Goal: Information Seeking & Learning: Understand process/instructions

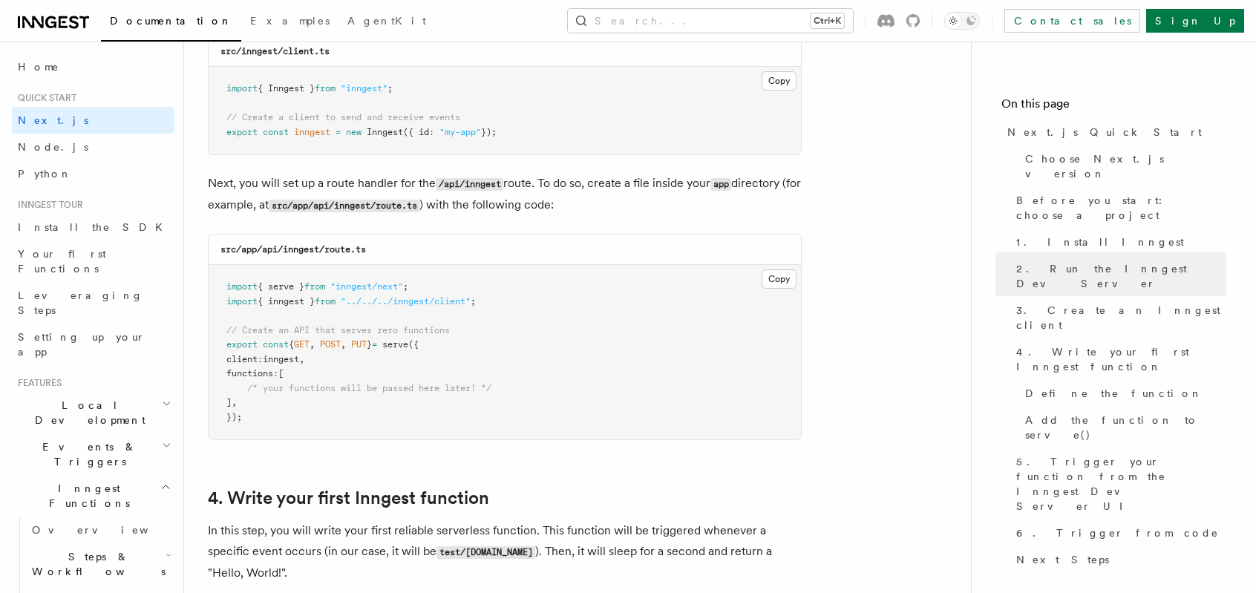
scroll to position [2004, 0]
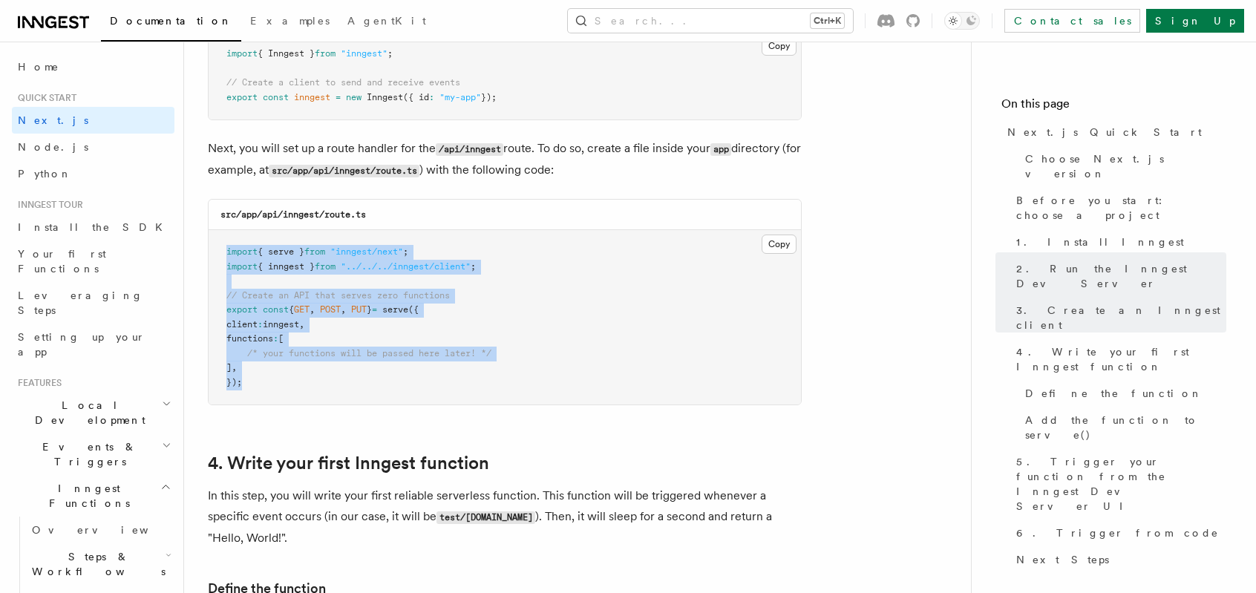
drag, startPoint x: 243, startPoint y: 384, endPoint x: 212, endPoint y: 244, distance: 143.5
click at [212, 244] on pre "import { serve } from "inngest/next" ; import { inngest } from "../../../innges…" at bounding box center [505, 317] width 592 height 174
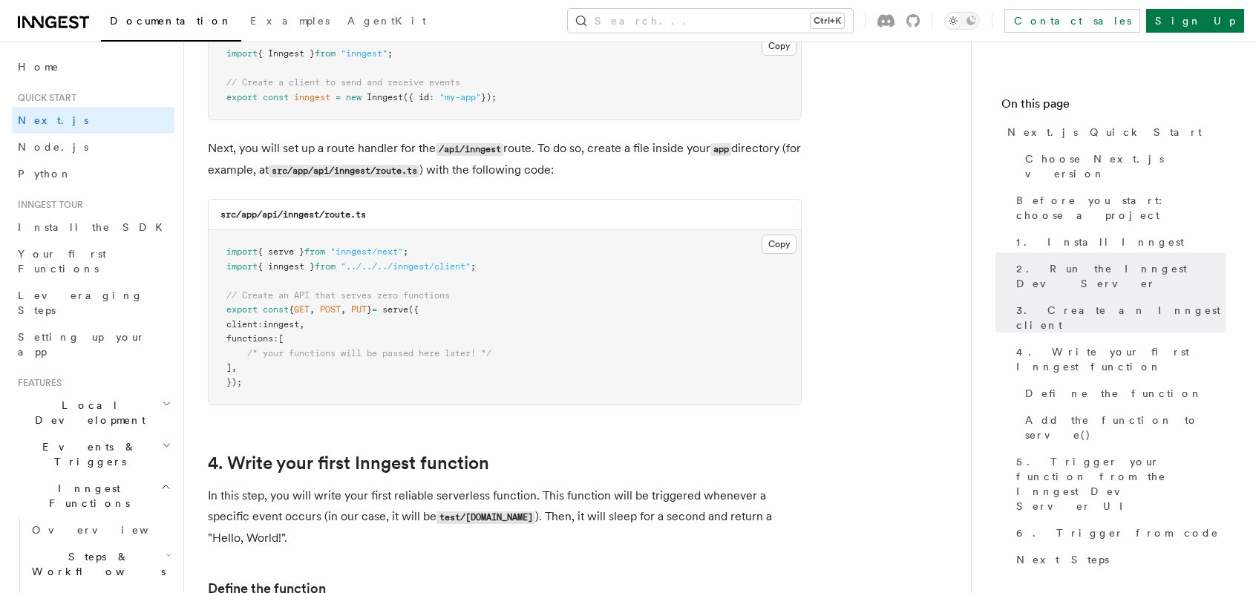
click at [517, 214] on div "src/app/api/inngest/route.ts" at bounding box center [505, 215] width 592 height 30
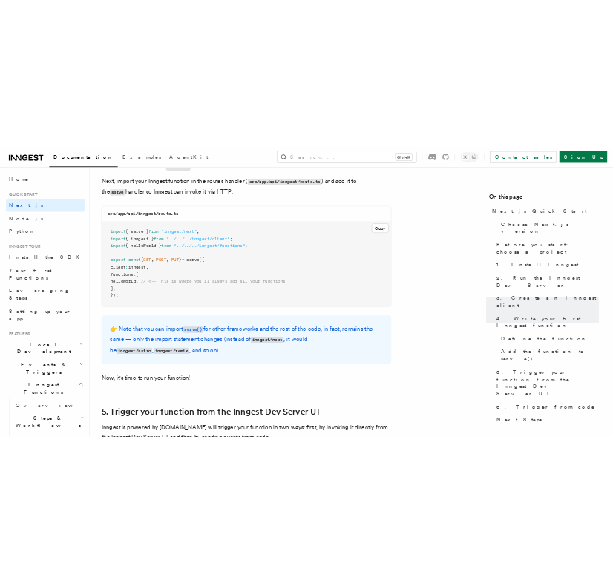
scroll to position [2968, 0]
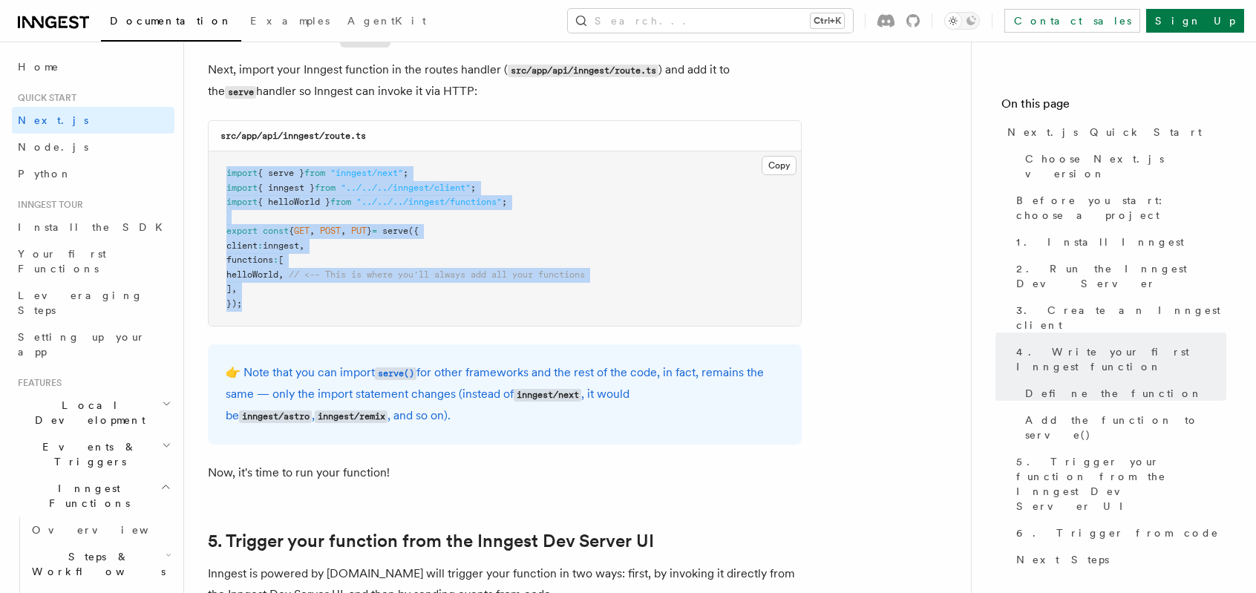
drag, startPoint x: 240, startPoint y: 304, endPoint x: 207, endPoint y: 161, distance: 146.3
copy code "import { serve } from "inngest/next" ; import { inngest } from "../../../innges…"
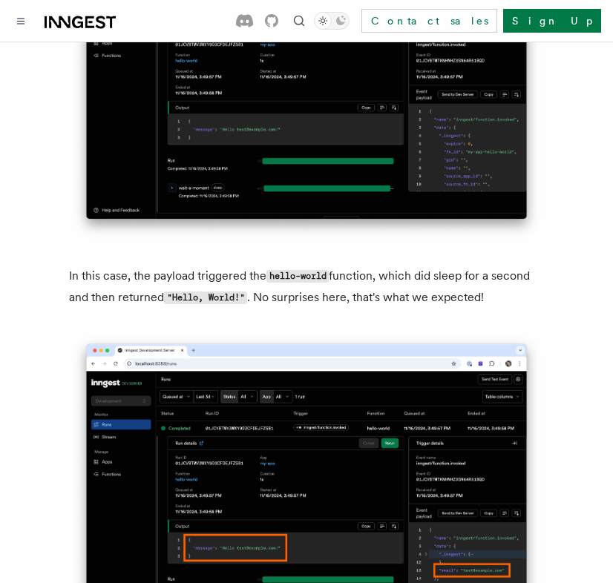
scroll to position [5565, 0]
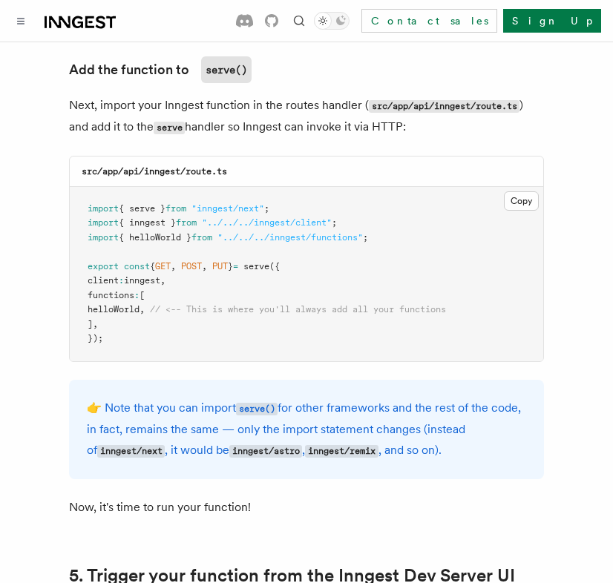
scroll to position [2968, 0]
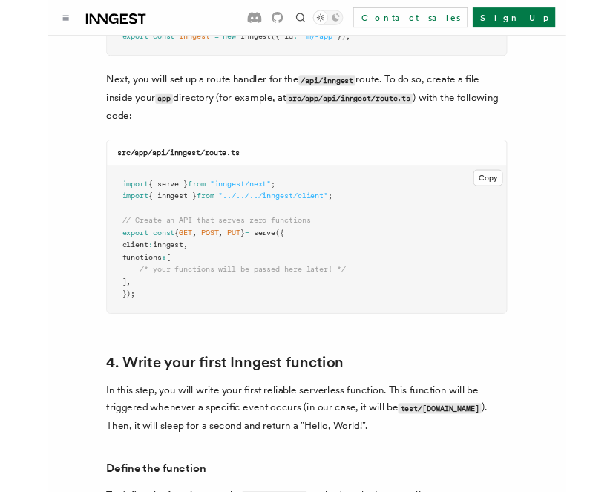
scroll to position [2078, 0]
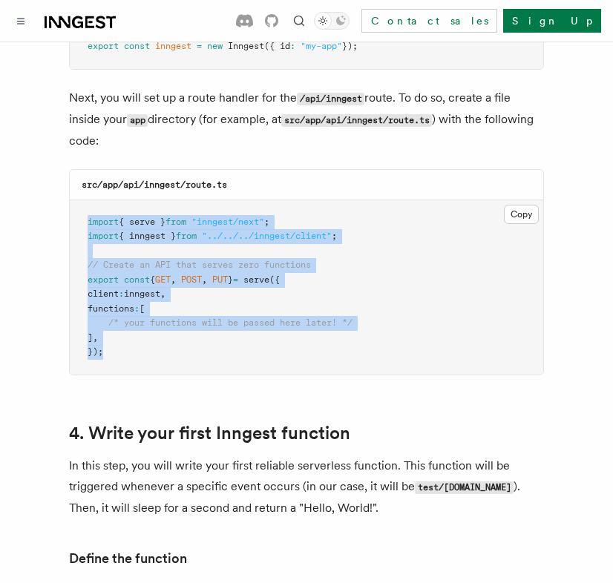
drag, startPoint x: 105, startPoint y: 311, endPoint x: 70, endPoint y: 171, distance: 144.0
click at [70, 200] on pre "import { serve } from "inngest/next" ; import { inngest } from "../../../innges…" at bounding box center [306, 287] width 473 height 174
copy code "import { serve } from "inngest/next" ; import { inngest } from "../../../innges…"
